Goal: Consume media (video, audio)

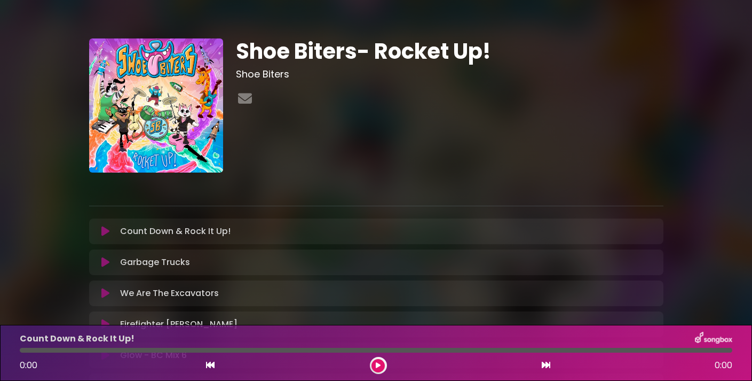
click at [104, 231] on icon at bounding box center [105, 231] width 8 height 11
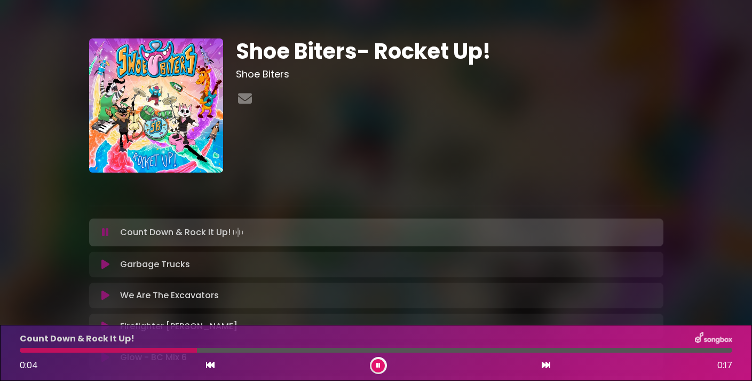
click at [380, 368] on button at bounding box center [377, 365] width 13 height 13
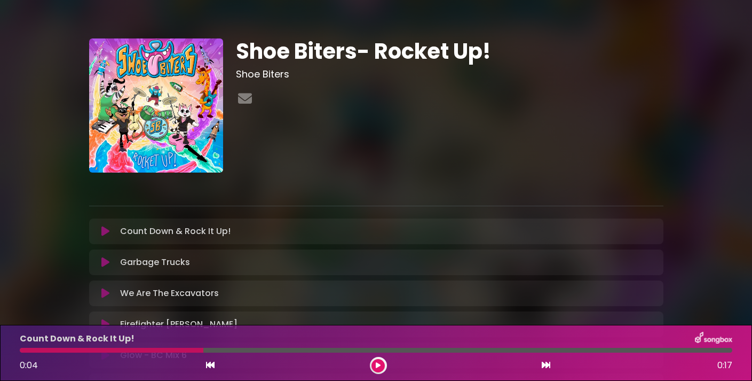
click at [446, 116] on div "Shoe Biters- Rocket Up! Shoe Biters" at bounding box center [449, 105] width 440 height 134
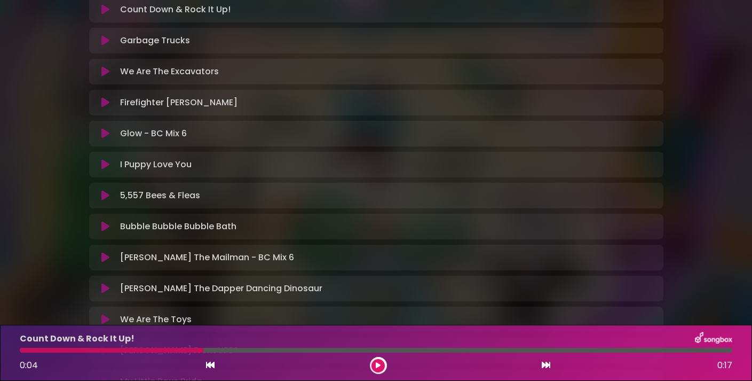
scroll to position [169, 0]
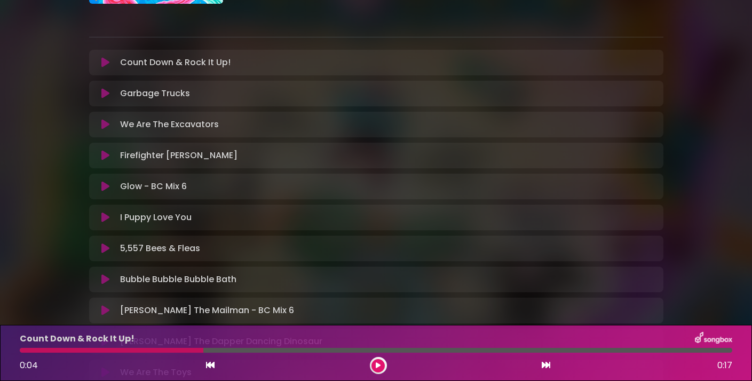
click at [106, 59] on icon at bounding box center [105, 62] width 8 height 11
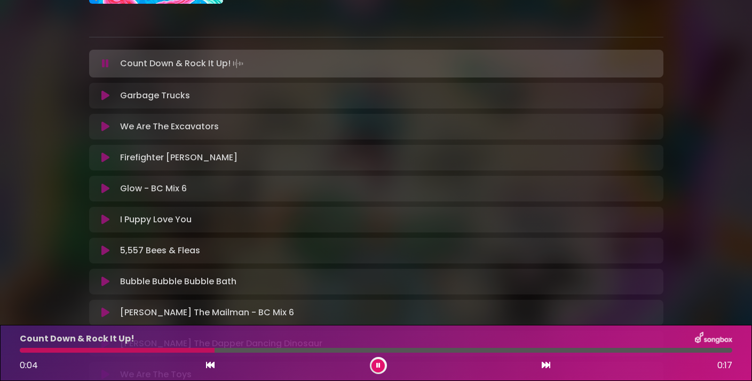
click at [106, 59] on icon at bounding box center [105, 63] width 7 height 11
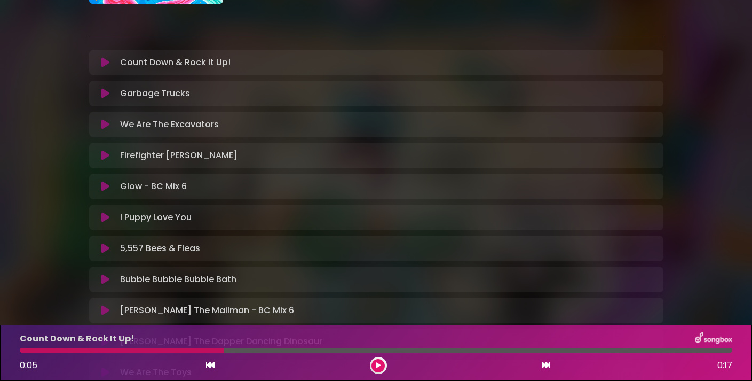
click at [706, 340] on img at bounding box center [713, 338] width 37 height 14
click at [708, 338] on img at bounding box center [713, 338] width 37 height 14
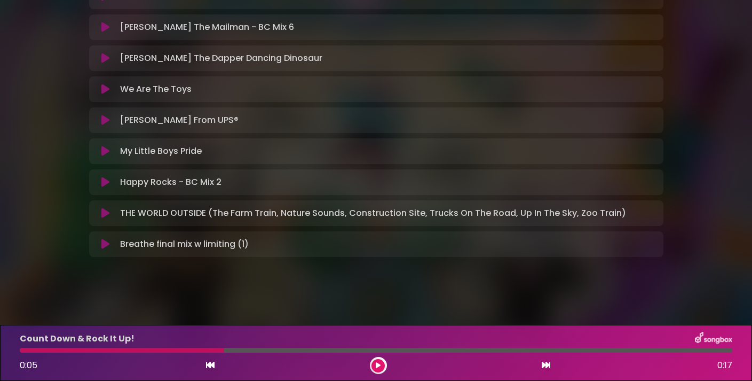
scroll to position [0, 0]
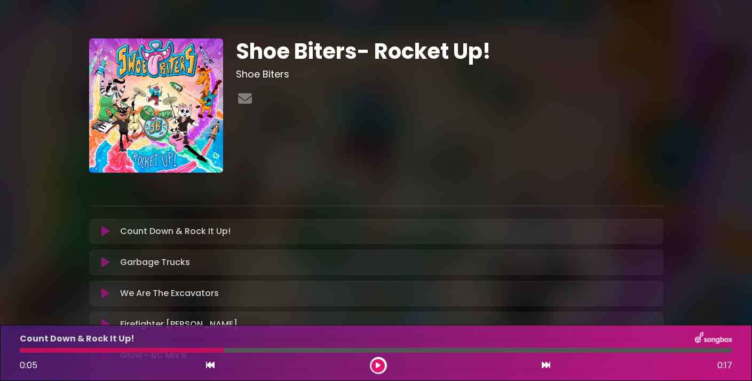
click at [419, 172] on div "Shoe Biters- Rocket Up! Shoe Biters" at bounding box center [376, 115] width 587 height 155
click at [244, 94] on icon at bounding box center [245, 98] width 18 height 14
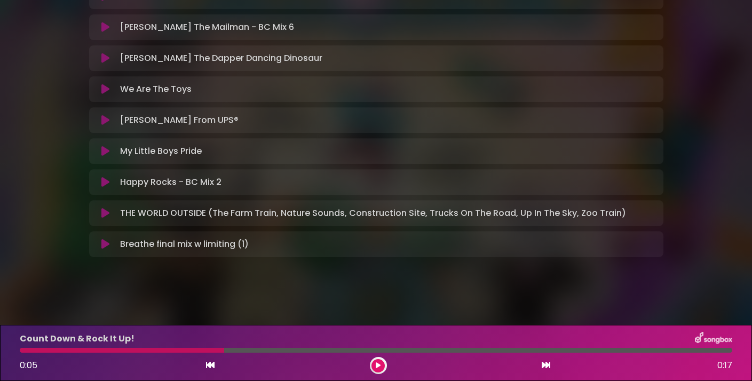
click at [716, 334] on img at bounding box center [713, 338] width 37 height 14
click at [707, 337] on img at bounding box center [713, 338] width 37 height 14
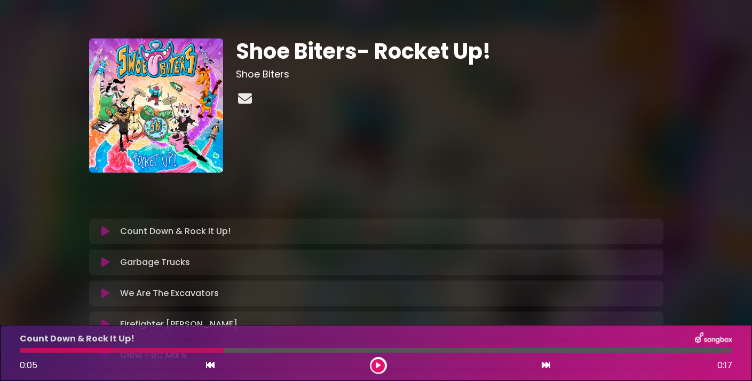
click at [242, 92] on icon at bounding box center [245, 98] width 18 height 14
